Goal: Information Seeking & Learning: Compare options

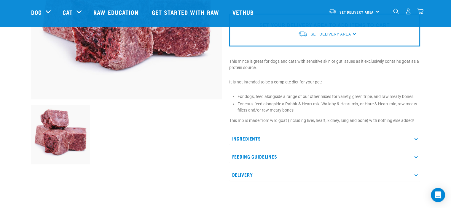
scroll to position [148, 0]
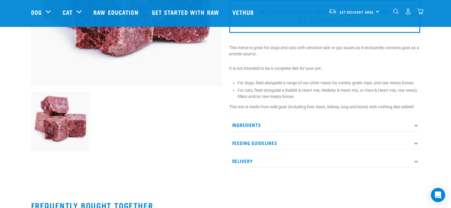
click at [254, 126] on p "Ingredients" at bounding box center [324, 125] width 191 height 13
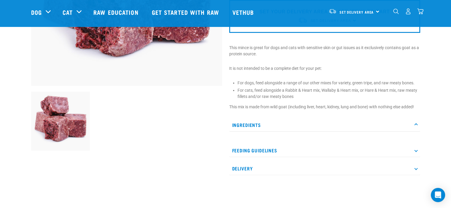
click at [256, 124] on p "Ingredients" at bounding box center [324, 125] width 191 height 13
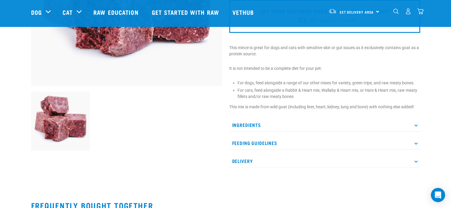
click at [256, 124] on p "Ingredients" at bounding box center [324, 125] width 191 height 13
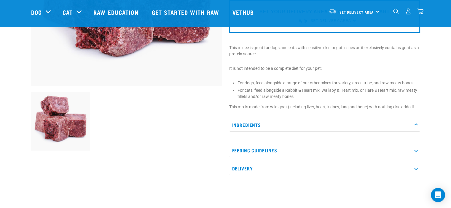
click at [254, 125] on p "Ingredients" at bounding box center [324, 125] width 191 height 13
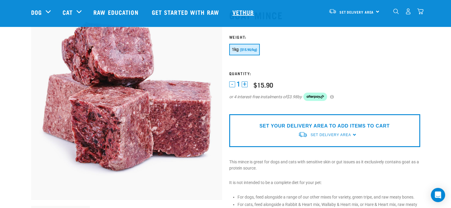
scroll to position [0, 0]
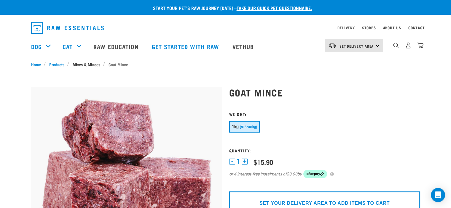
click at [84, 64] on link "Mixes & Minces" at bounding box center [86, 64] width 34 height 6
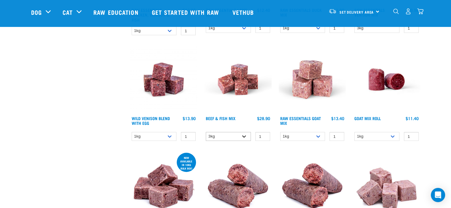
scroll to position [267, 0]
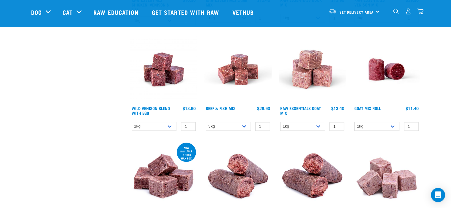
click at [304, 79] on img at bounding box center [312, 69] width 67 height 67
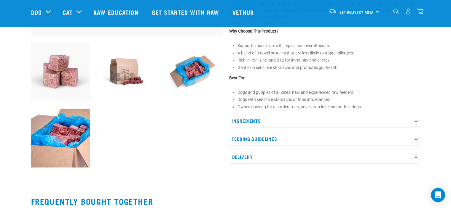
scroll to position [208, 0]
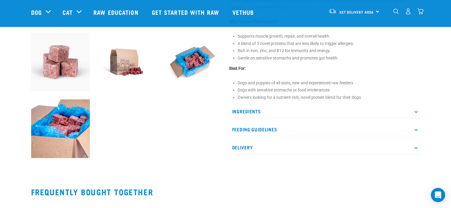
click at [236, 112] on p "Ingredients" at bounding box center [324, 111] width 191 height 13
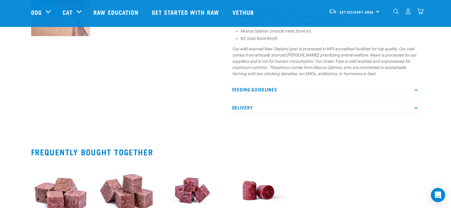
scroll to position [385, 0]
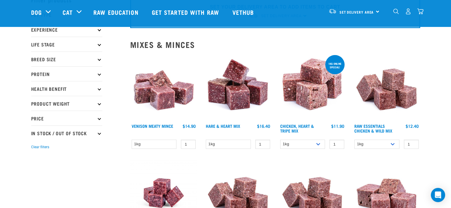
scroll to position [103, 0]
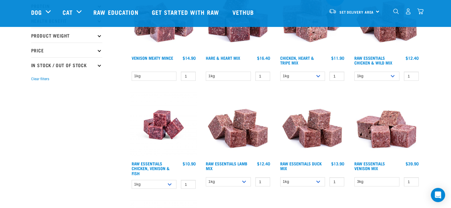
click at [311, 134] on img at bounding box center [312, 125] width 67 height 67
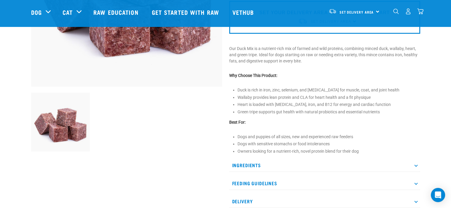
scroll to position [237, 0]
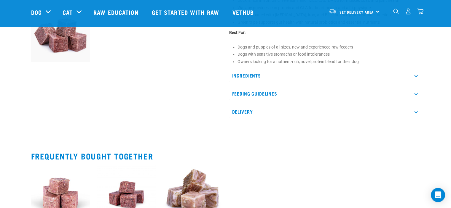
click at [244, 76] on p "Ingredients" at bounding box center [324, 75] width 191 height 13
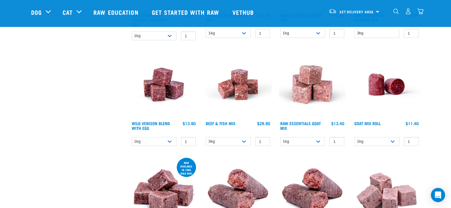
scroll to position [260, 0]
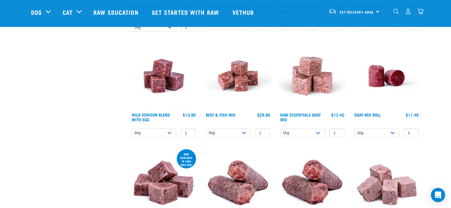
click at [320, 85] on img at bounding box center [312, 75] width 67 height 67
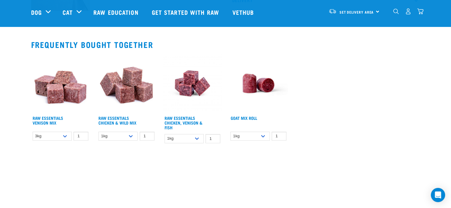
scroll to position [356, 0]
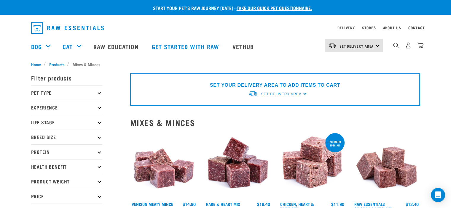
click at [47, 149] on p "Protein" at bounding box center [66, 152] width 71 height 15
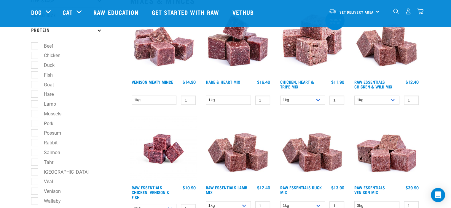
scroll to position [89, 0]
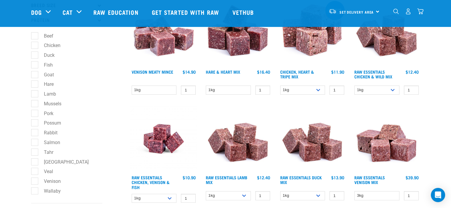
click at [34, 164] on label "[GEOGRAPHIC_DATA]" at bounding box center [62, 162] width 57 height 7
click at [34, 163] on input "[GEOGRAPHIC_DATA]" at bounding box center [33, 161] width 4 height 4
checkbox input "true"
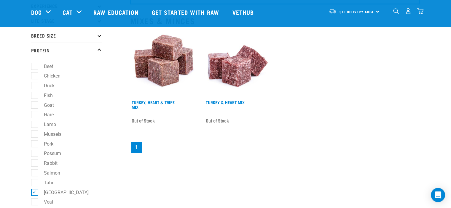
scroll to position [59, 0]
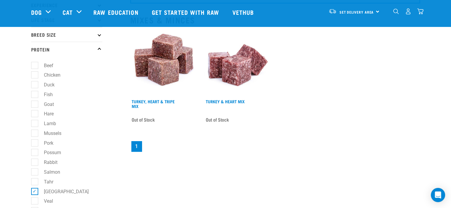
click at [35, 193] on label "Turkey" at bounding box center [62, 191] width 57 height 7
click at [35, 193] on input "Turkey" at bounding box center [33, 191] width 4 height 4
checkbox input "false"
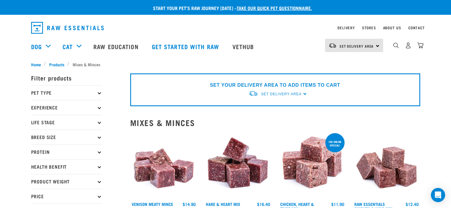
click at [40, 150] on p "Protein" at bounding box center [66, 152] width 71 height 15
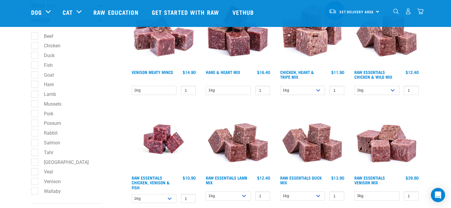
scroll to position [148, 0]
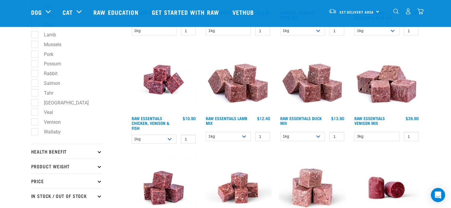
click at [36, 111] on label "Veal" at bounding box center [44, 112] width 21 height 7
click at [35, 111] on input "Veal" at bounding box center [33, 112] width 4 height 4
checkbox input "true"
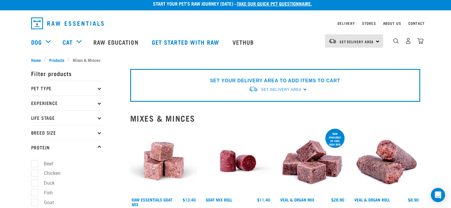
scroll to position [89, 0]
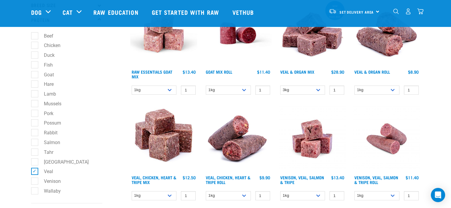
click at [36, 173] on label "Veal" at bounding box center [44, 171] width 21 height 7
click at [35, 173] on input "Veal" at bounding box center [33, 171] width 4 height 4
checkbox input "false"
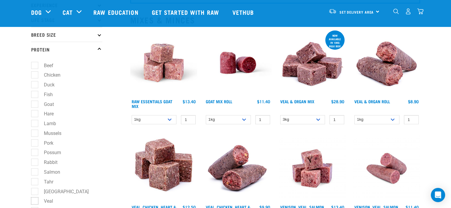
scroll to position [59, 0]
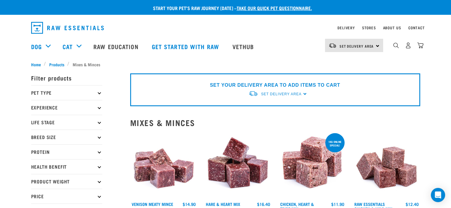
click at [42, 152] on p "Protein" at bounding box center [66, 152] width 71 height 15
click at [36, 179] on label "Chicken" at bounding box center [48, 177] width 28 height 7
click at [35, 179] on input "Chicken" at bounding box center [33, 177] width 4 height 4
checkbox input "true"
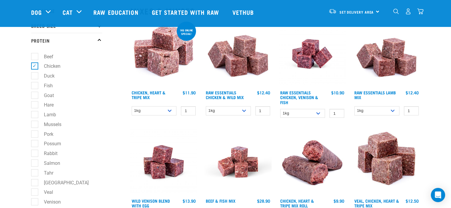
scroll to position [59, 0]
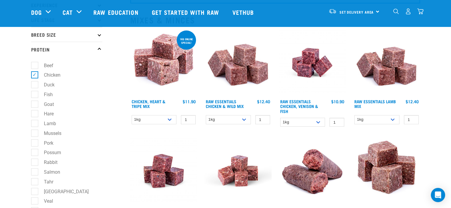
click at [389, 68] on img at bounding box center [386, 62] width 67 height 67
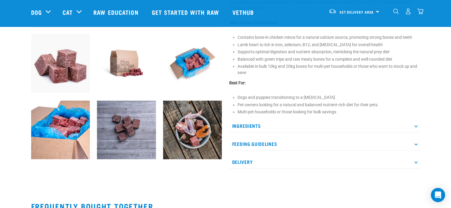
scroll to position [208, 0]
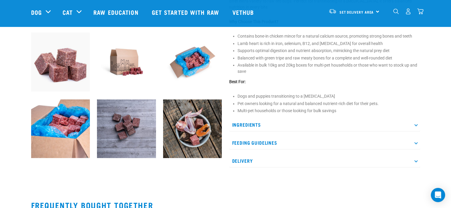
click at [253, 122] on p "Ingredients" at bounding box center [324, 124] width 191 height 13
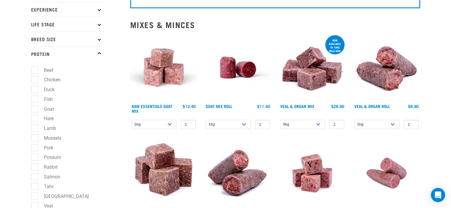
click at [34, 79] on label "Chicken" at bounding box center [48, 79] width 28 height 7
click at [34, 79] on input "Chicken" at bounding box center [33, 79] width 4 height 4
checkbox input "true"
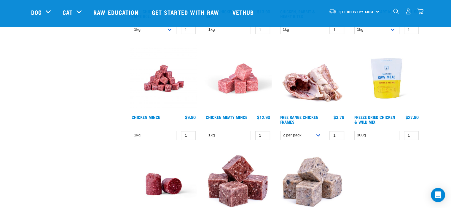
scroll to position [356, 0]
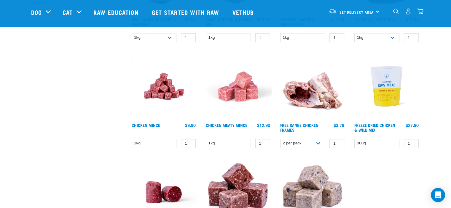
click at [153, 92] on img at bounding box center [163, 86] width 67 height 67
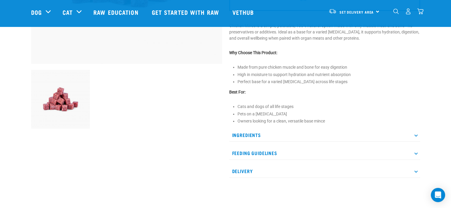
scroll to position [237, 0]
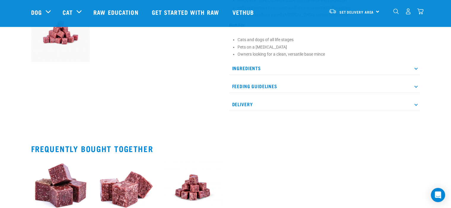
click at [239, 67] on p "Ingredients" at bounding box center [324, 68] width 191 height 13
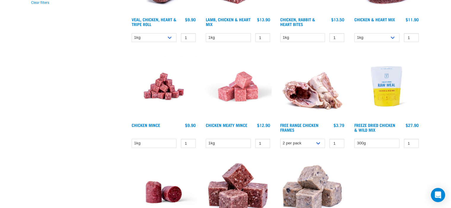
click at [242, 89] on img at bounding box center [237, 86] width 67 height 67
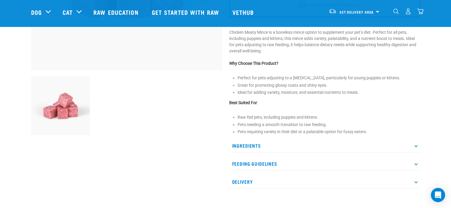
scroll to position [178, 0]
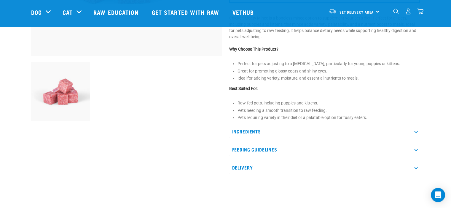
click at [250, 130] on p "Ingredients" at bounding box center [324, 131] width 191 height 13
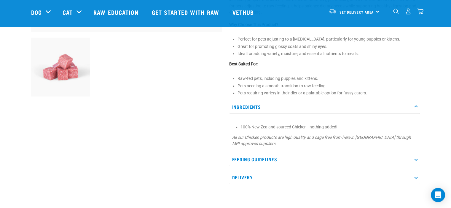
scroll to position [237, 0]
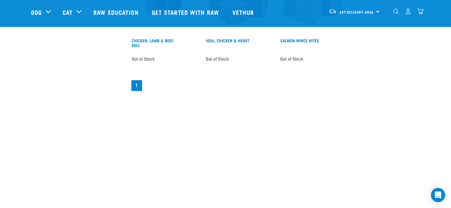
scroll to position [548, 0]
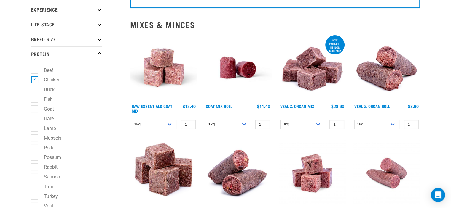
click at [34, 81] on label "Chicken" at bounding box center [48, 79] width 28 height 7
click at [34, 81] on input "Chicken" at bounding box center [33, 79] width 4 height 4
checkbox input "false"
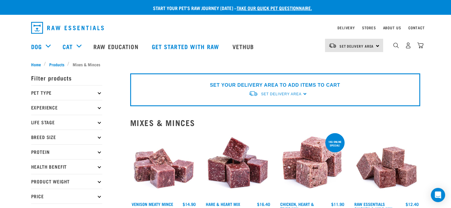
click at [42, 154] on p "Protein" at bounding box center [66, 152] width 71 height 15
click at [34, 189] on label "Duck" at bounding box center [45, 187] width 23 height 7
click at [33, 189] on input "Duck" at bounding box center [33, 187] width 4 height 4
checkbox input "true"
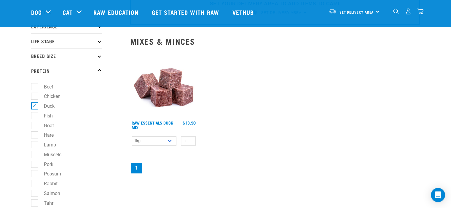
scroll to position [30, 0]
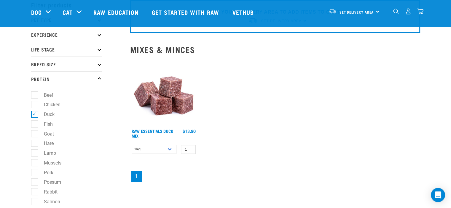
click at [162, 100] on img at bounding box center [163, 92] width 67 height 67
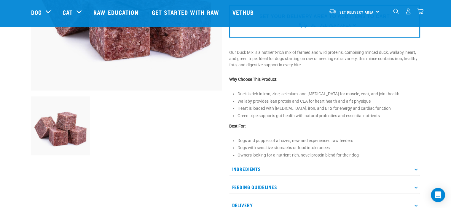
scroll to position [148, 0]
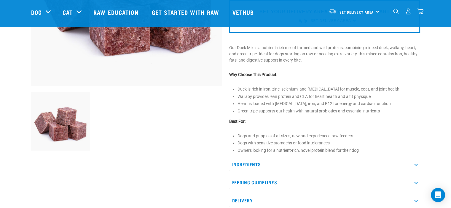
click at [251, 162] on p "Ingredients" at bounding box center [324, 164] width 191 height 13
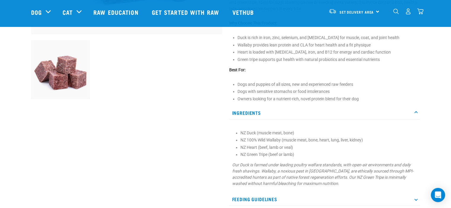
scroll to position [208, 0]
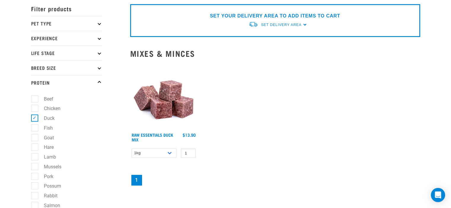
click at [34, 119] on label "Duck" at bounding box center [45, 118] width 23 height 7
click at [34, 119] on input "Duck" at bounding box center [33, 118] width 4 height 4
checkbox input "false"
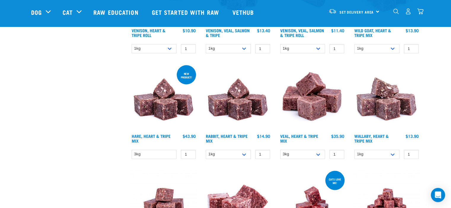
scroll to position [682, 0]
